Goal: Browse casually: Explore the website without a specific task or goal

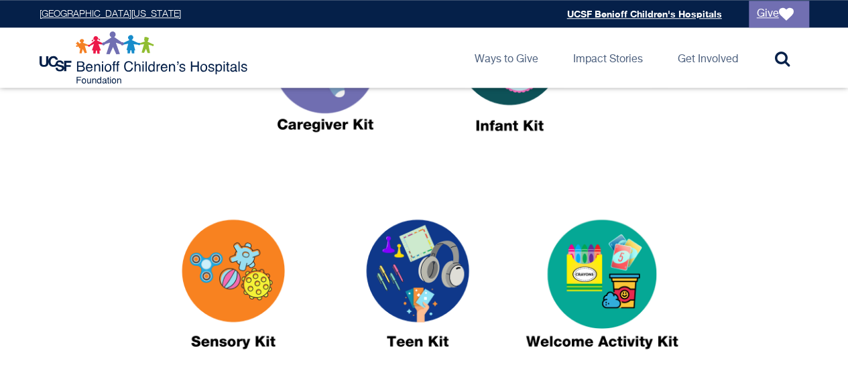
scroll to position [589, 0]
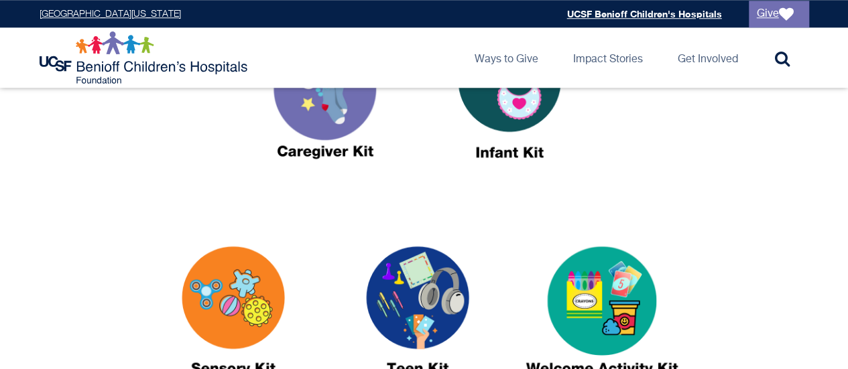
click at [691, 182] on div at bounding box center [425, 101] width 770 height 197
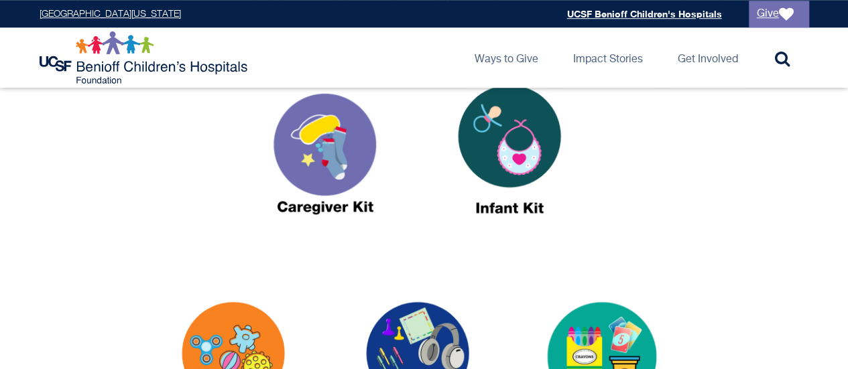
scroll to position [536, 0]
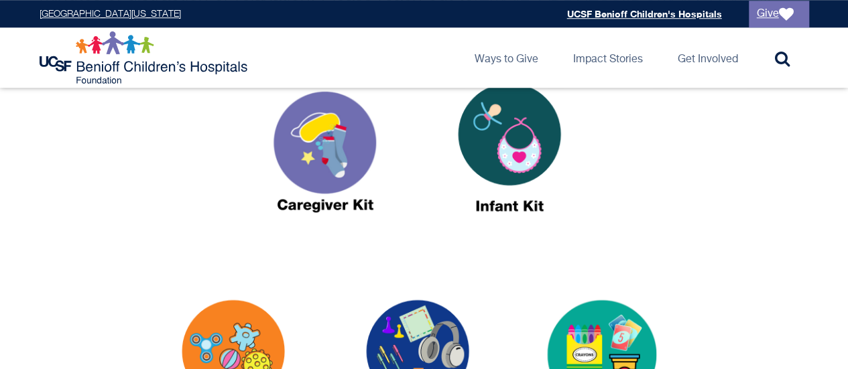
click at [341, 161] on img at bounding box center [325, 153] width 168 height 193
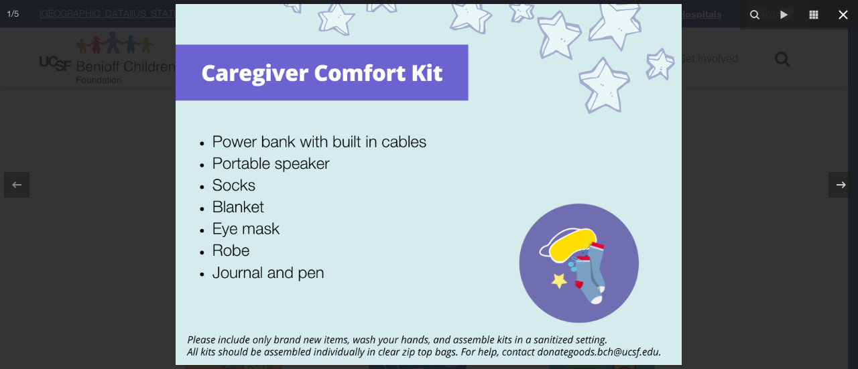
click at [842, 13] on icon at bounding box center [843, 14] width 9 height 9
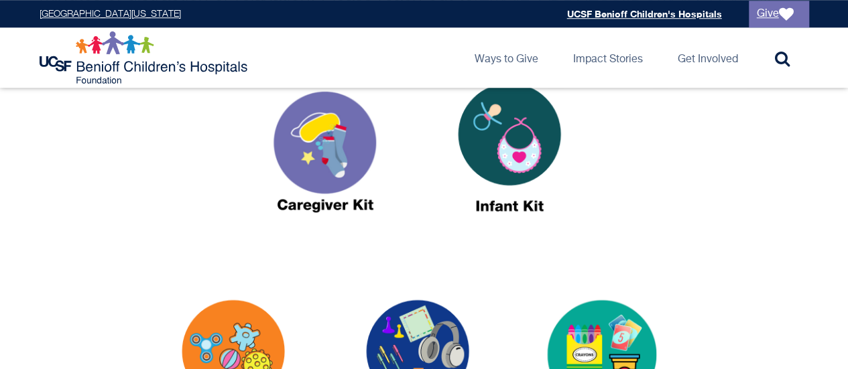
click at [70, 304] on div at bounding box center [425, 372] width 770 height 197
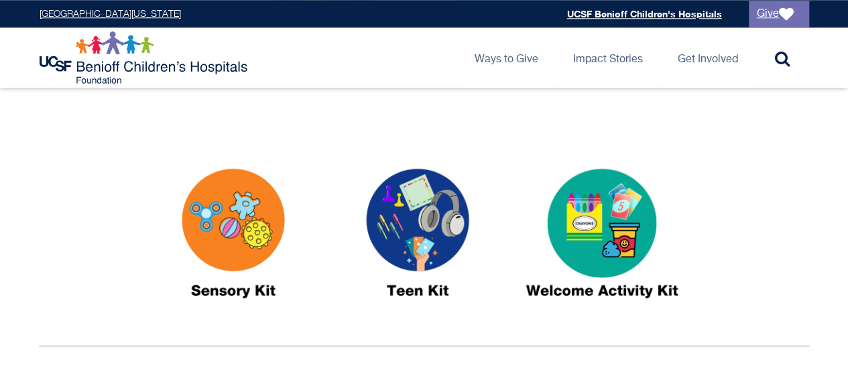
scroll to position [670, 0]
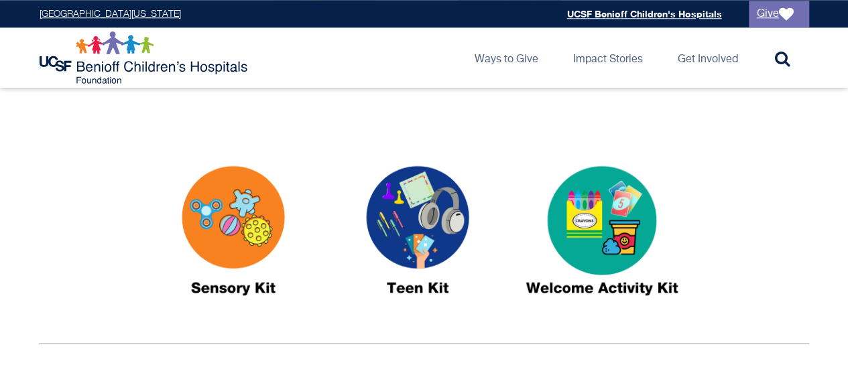
click at [424, 223] on img at bounding box center [418, 236] width 168 height 193
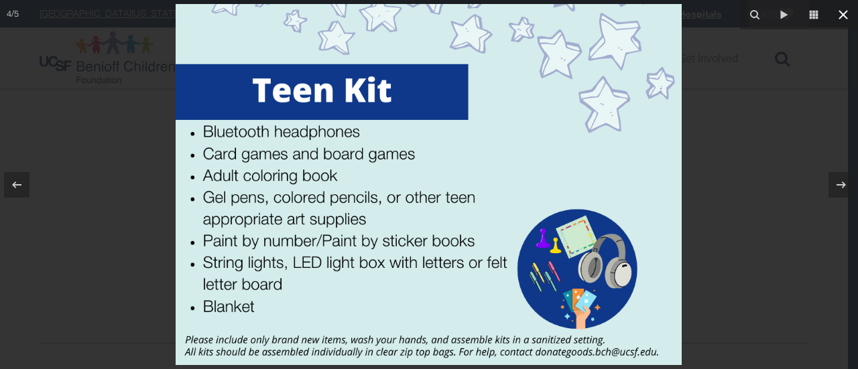
click at [844, 13] on icon at bounding box center [843, 14] width 9 height 9
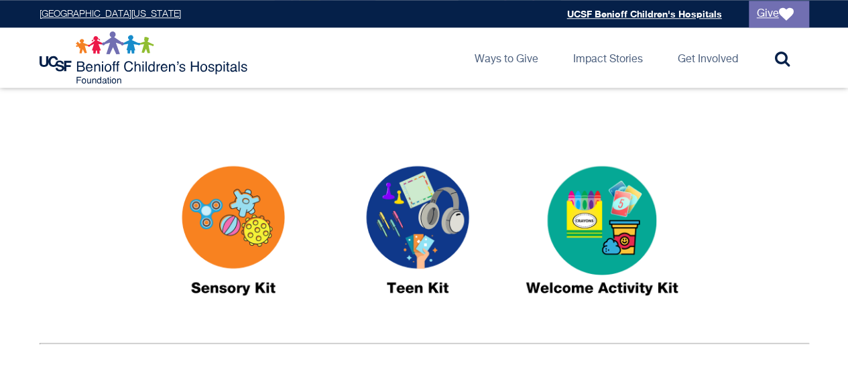
click at [118, 269] on div at bounding box center [425, 238] width 770 height 197
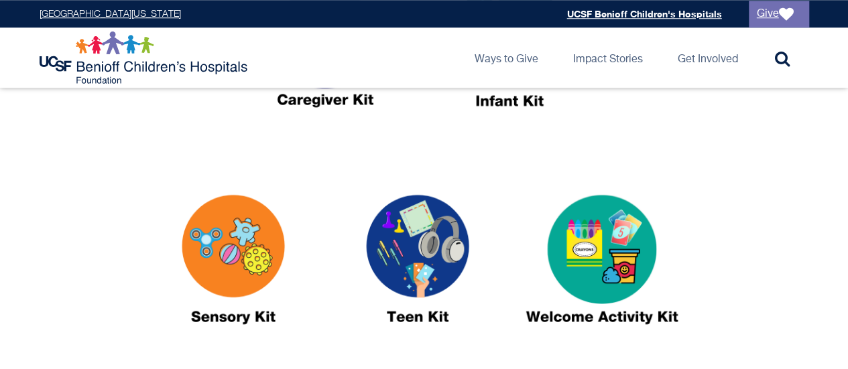
scroll to position [643, 0]
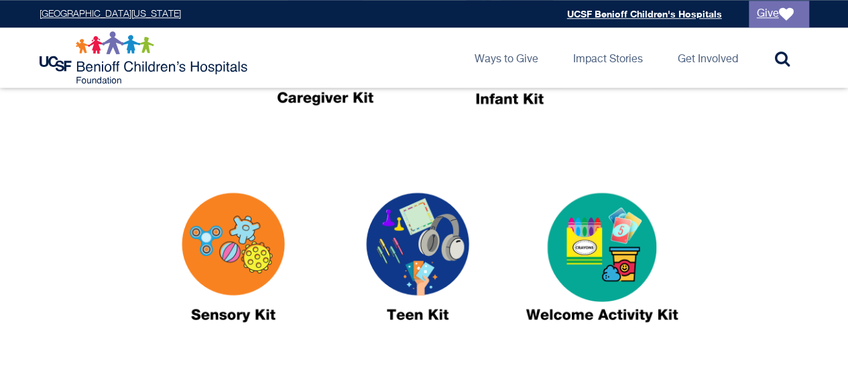
click at [245, 241] on img at bounding box center [234, 263] width 168 height 193
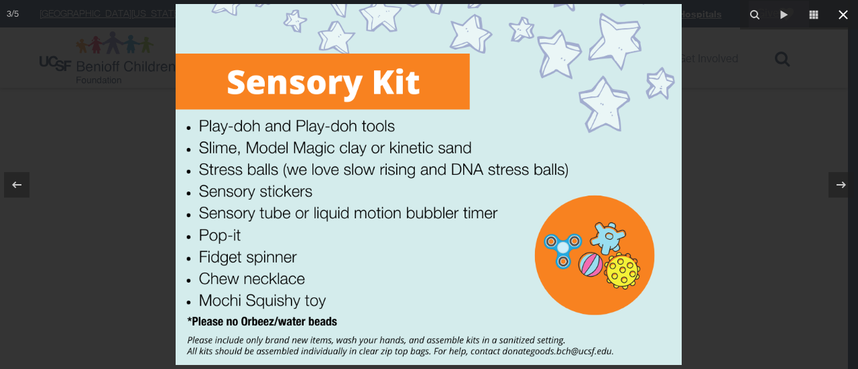
click at [842, 14] on icon at bounding box center [843, 14] width 9 height 9
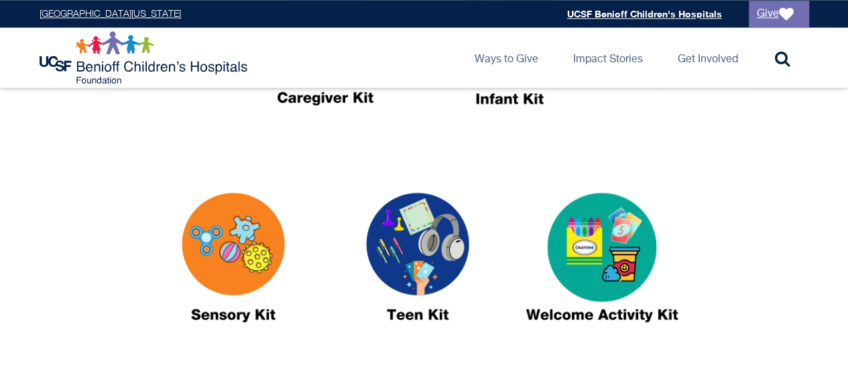
click at [95, 231] on div at bounding box center [425, 265] width 770 height 197
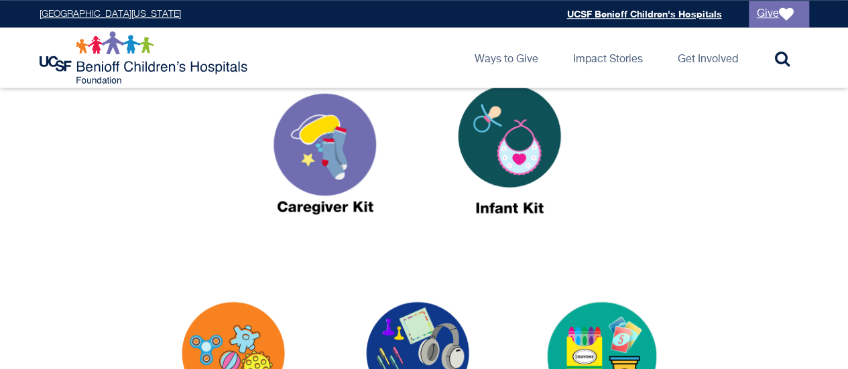
scroll to position [509, 0]
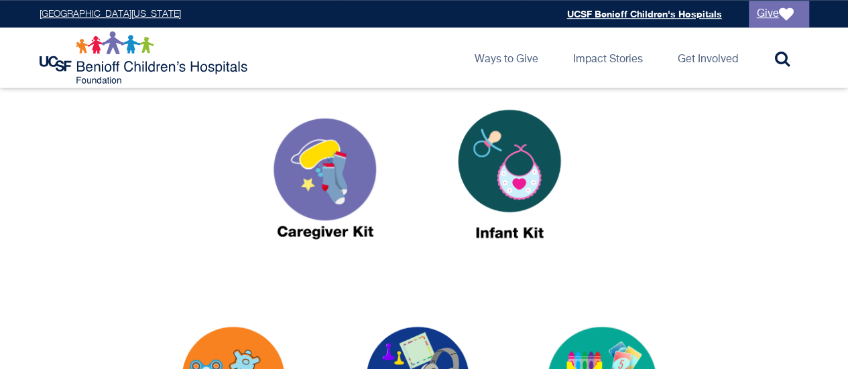
click at [498, 172] on img at bounding box center [510, 180] width 168 height 193
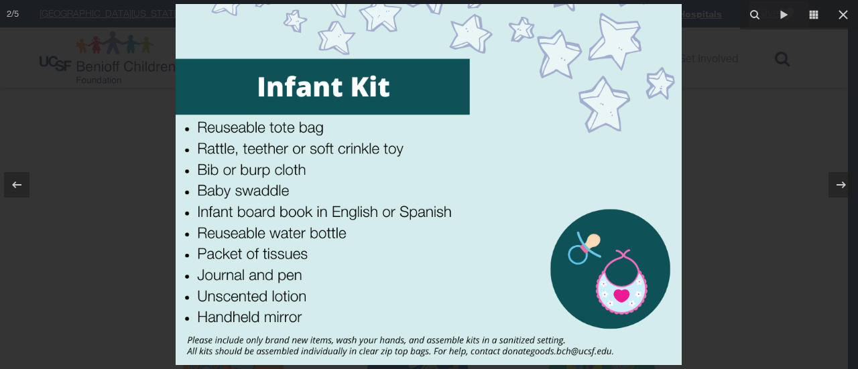
click at [709, 174] on div at bounding box center [429, 184] width 858 height 369
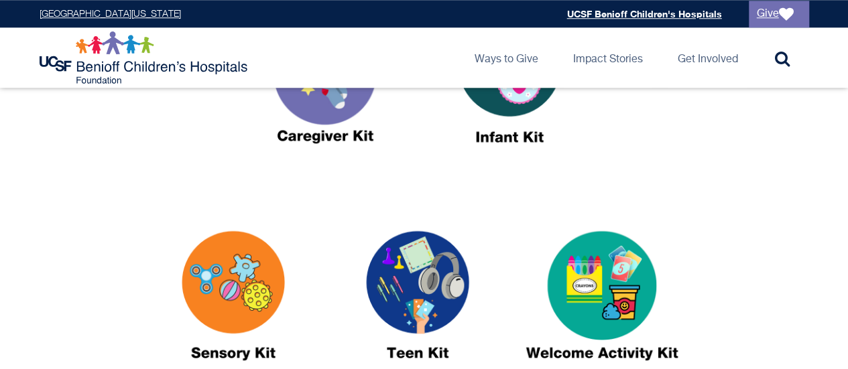
scroll to position [616, 0]
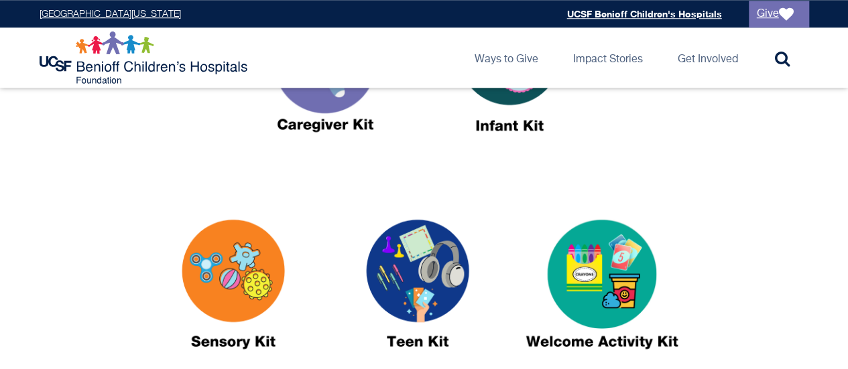
click at [332, 111] on img at bounding box center [325, 73] width 168 height 193
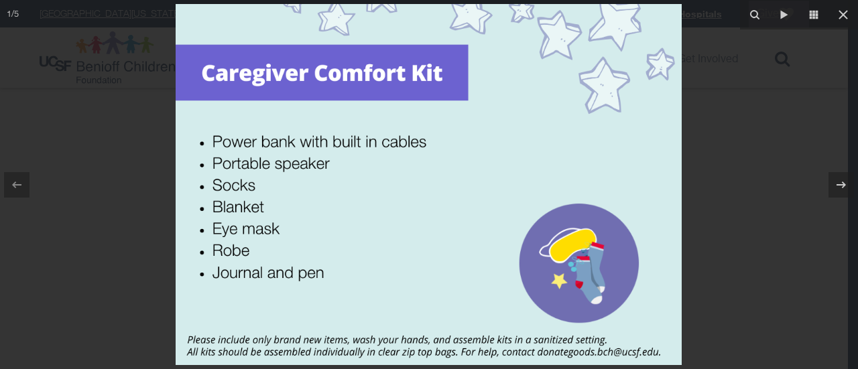
click at [142, 131] on div at bounding box center [429, 184] width 858 height 369
